Goal: Navigation & Orientation: Find specific page/section

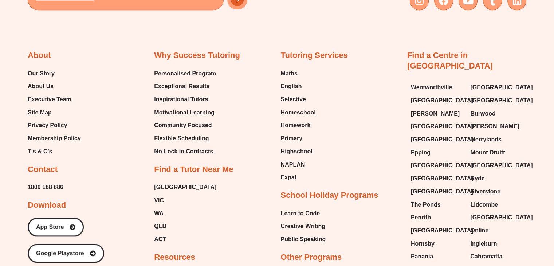
scroll to position [711, 0]
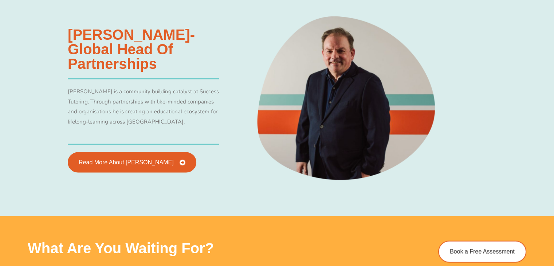
scroll to position [1402, 0]
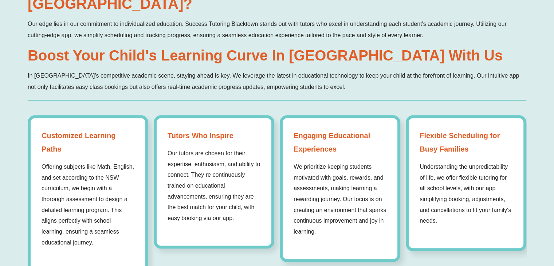
scroll to position [571, 0]
